Goal: Navigation & Orientation: Go to known website

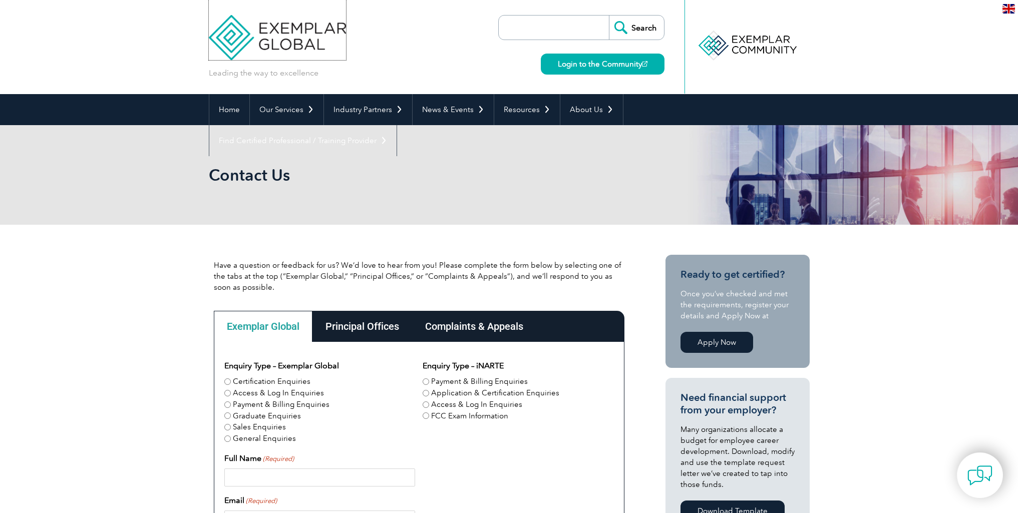
click at [263, 43] on img at bounding box center [278, 30] width 138 height 60
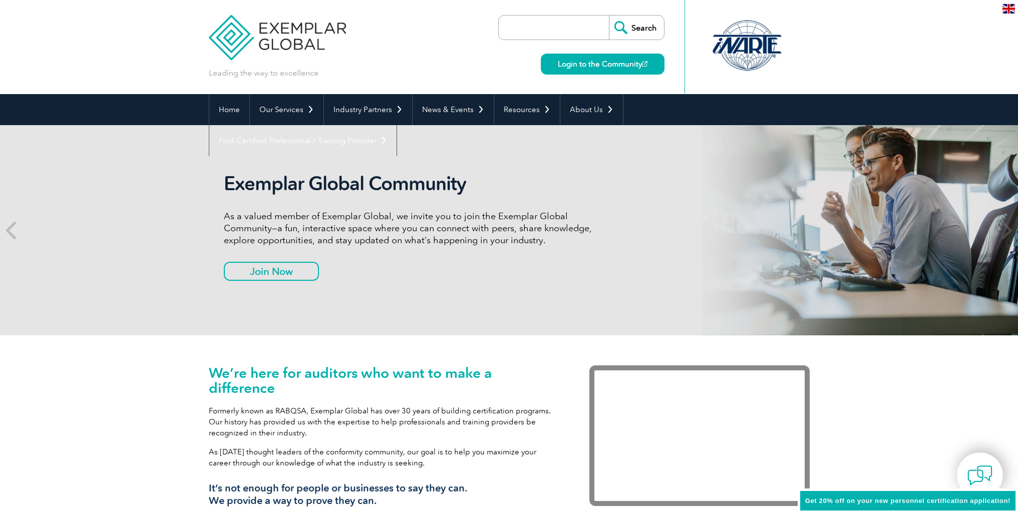
click at [266, 261] on div "Exemplar Global Community As a valued member of Exemplar Global, we invite you …" at bounding box center [411, 230] width 375 height 116
click at [285, 270] on link "Join Now" at bounding box center [271, 271] width 95 height 19
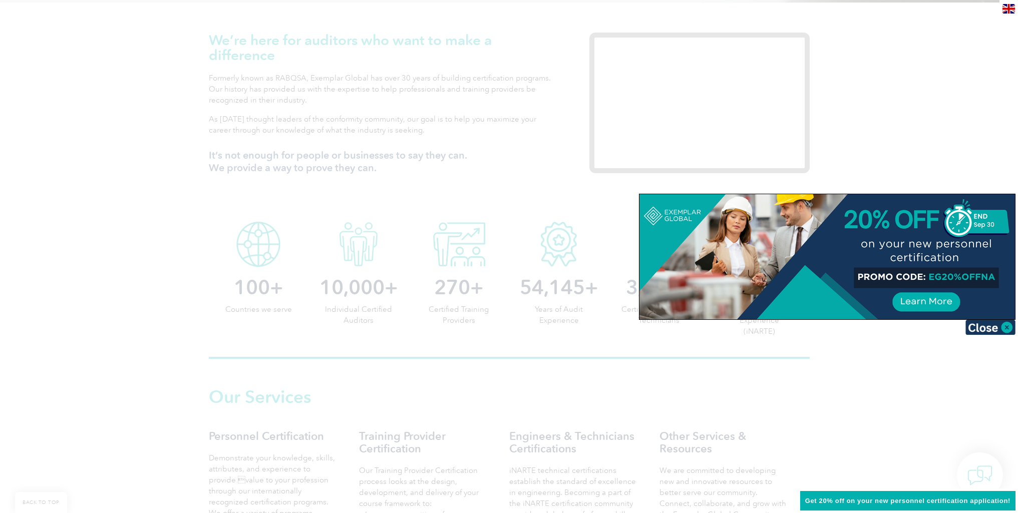
scroll to position [450, 0]
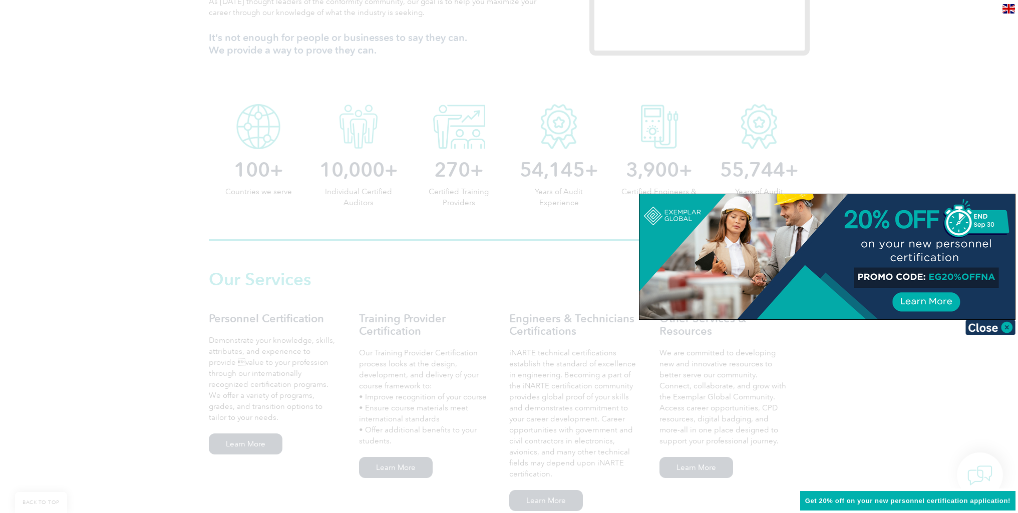
click at [998, 330] on img at bounding box center [990, 327] width 50 height 15
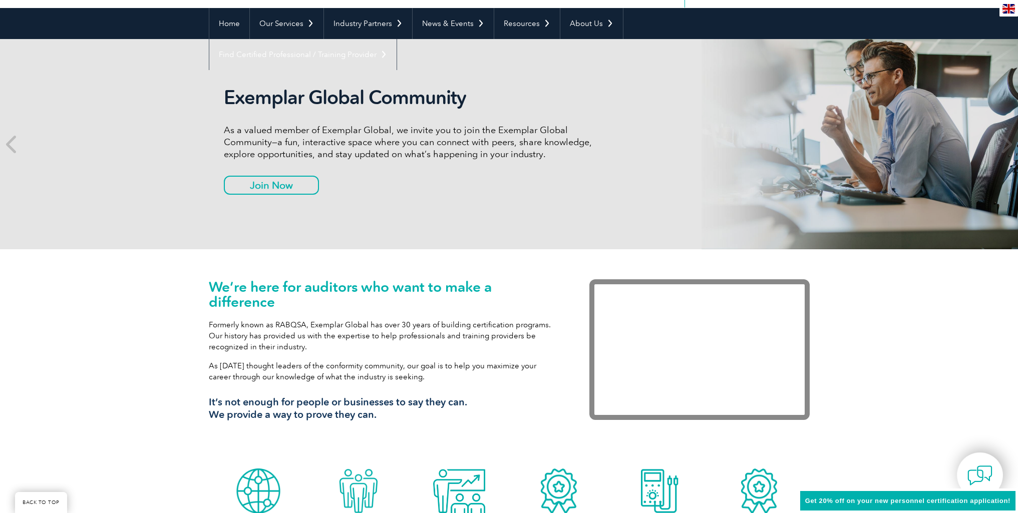
scroll to position [0, 0]
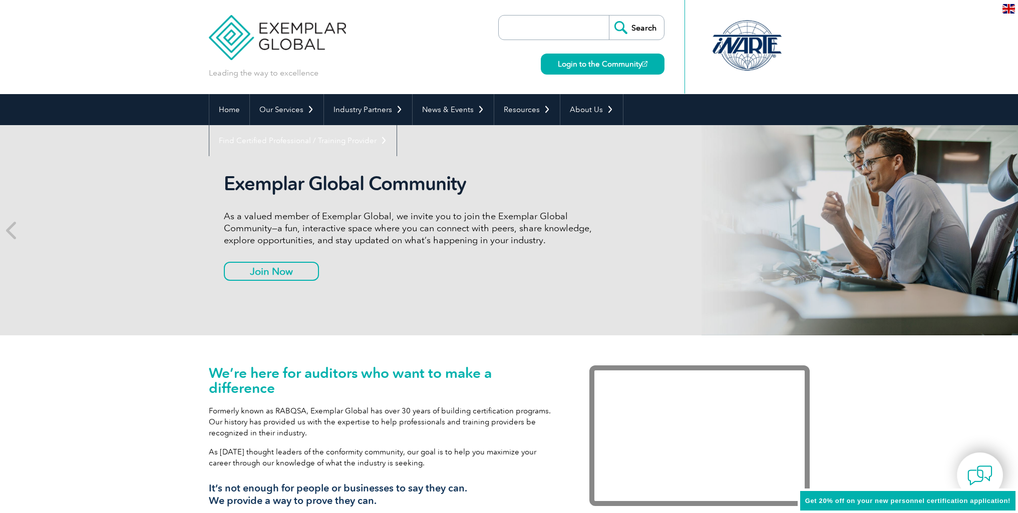
click at [619, 70] on link "Login to the Community" at bounding box center [603, 64] width 124 height 21
